Goal: Navigation & Orientation: Find specific page/section

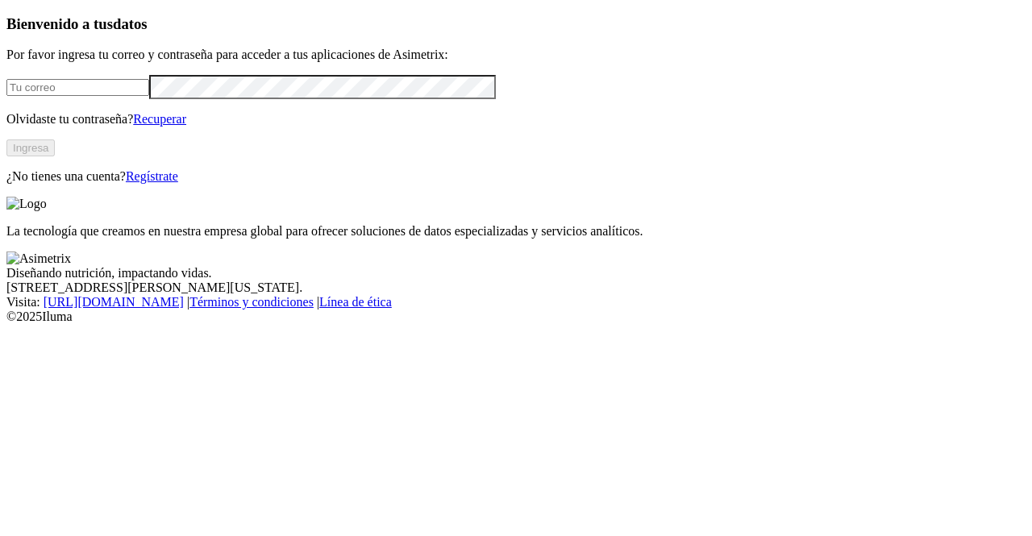
type input "[PERSON_NAME][EMAIL_ADDRESS][PERSON_NAME][DOMAIN_NAME]"
click at [55, 156] on button "Ingresa" at bounding box center [30, 148] width 48 height 17
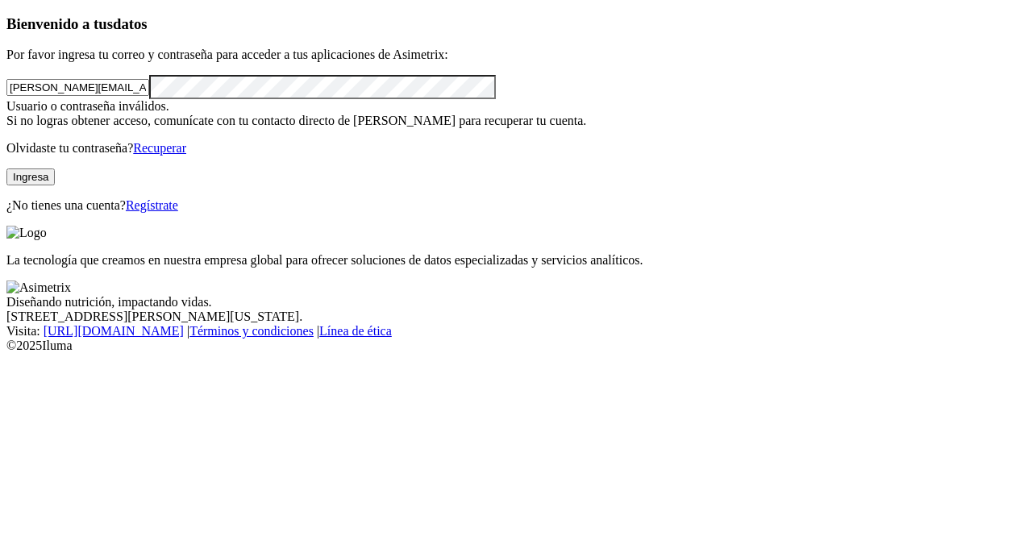
click at [55, 185] on button "Ingresa" at bounding box center [30, 177] width 48 height 17
